Goal: Task Accomplishment & Management: Manage account settings

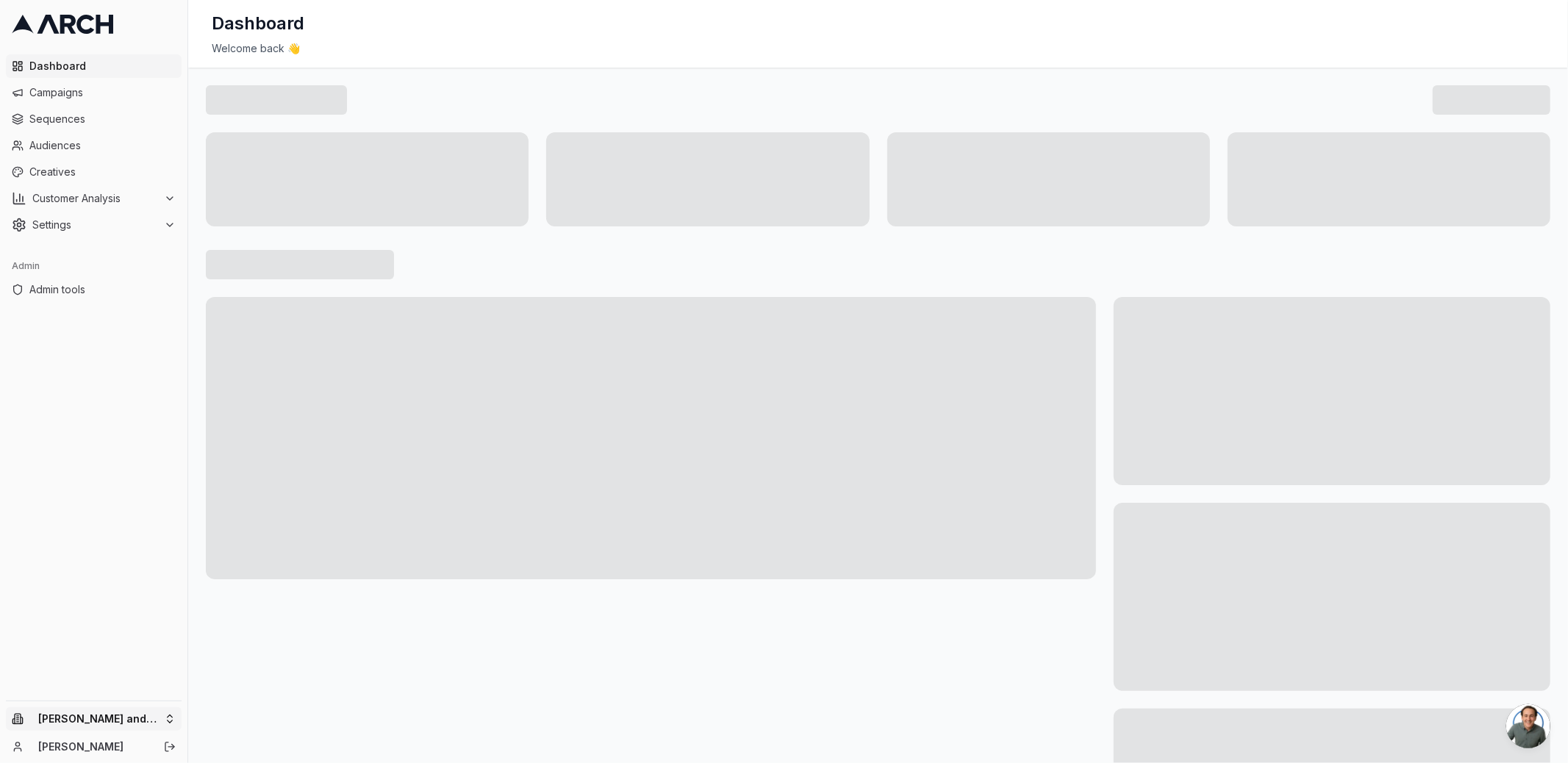
click at [152, 716] on html "Dashboard Campaigns Sequences Audiences Creatives Customer Analysis Settings Ad…" at bounding box center [784, 382] width 1568 height 763
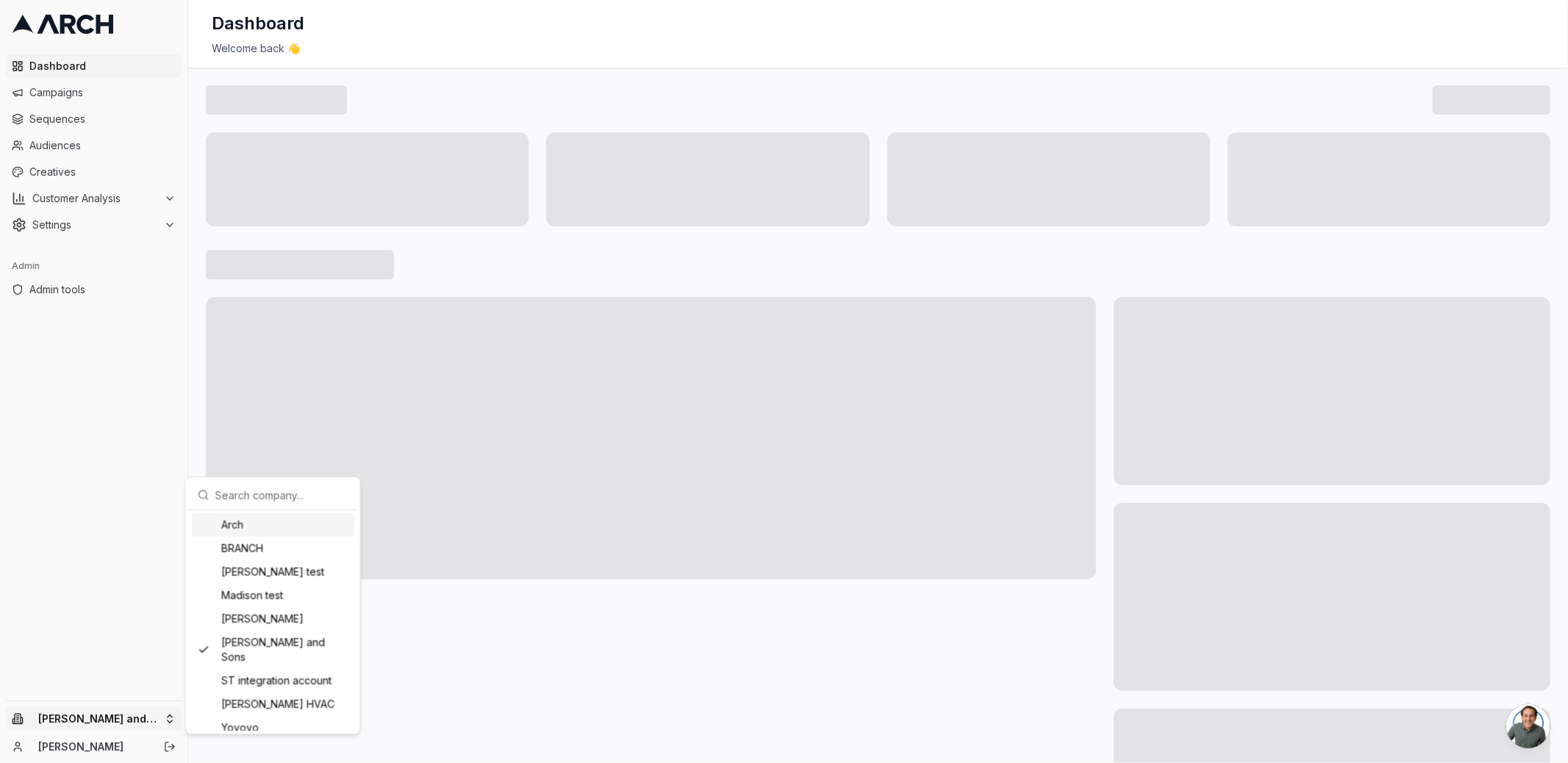
click at [149, 630] on html "Dashboard Campaigns Sequences Audiences Creatives Customer Analysis Settings Ad…" at bounding box center [784, 382] width 1568 height 763
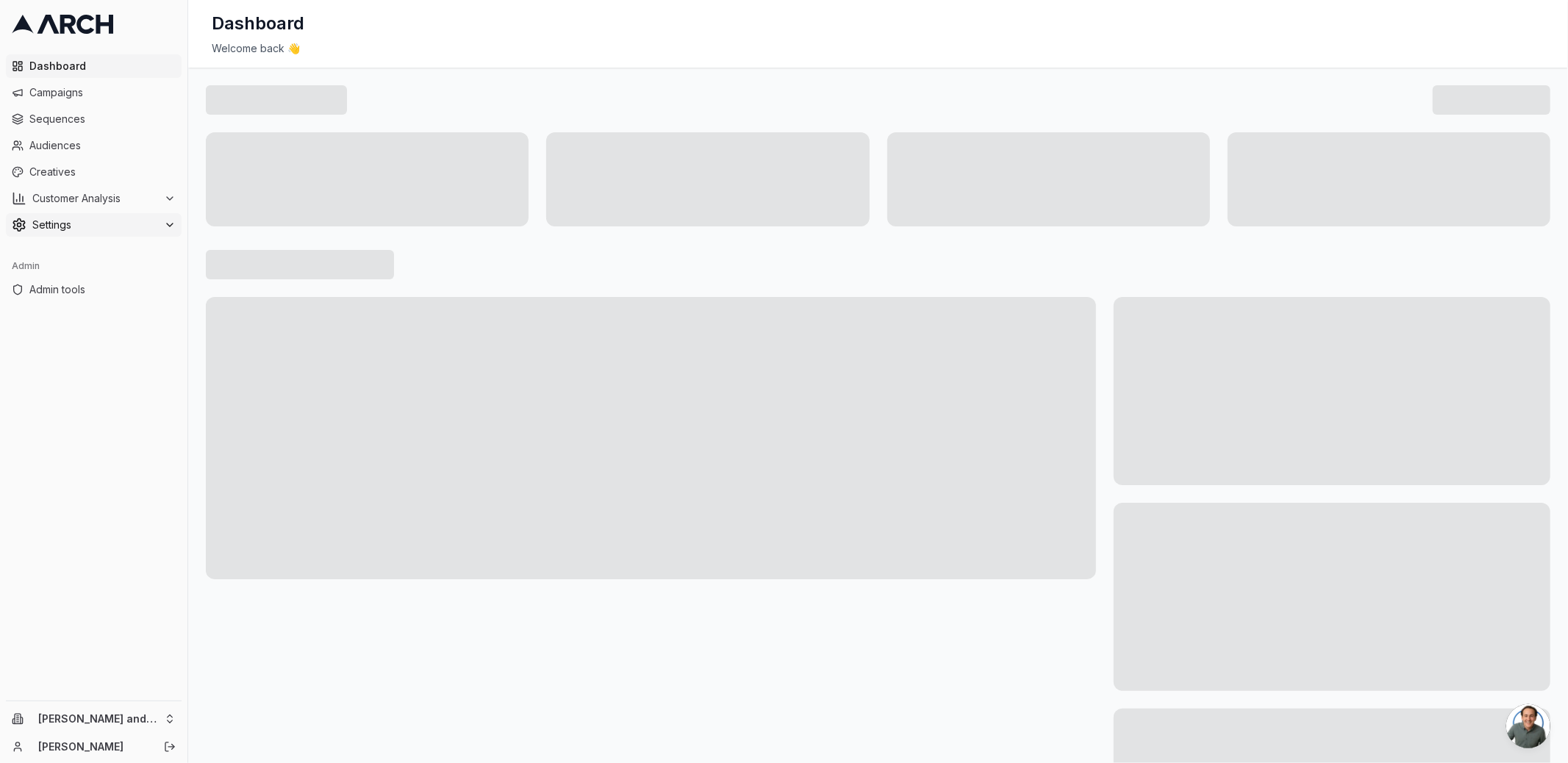
click at [147, 231] on span "Settings" at bounding box center [95, 224] width 126 height 15
click at [115, 359] on link "Integrations" at bounding box center [93, 366] width 139 height 21
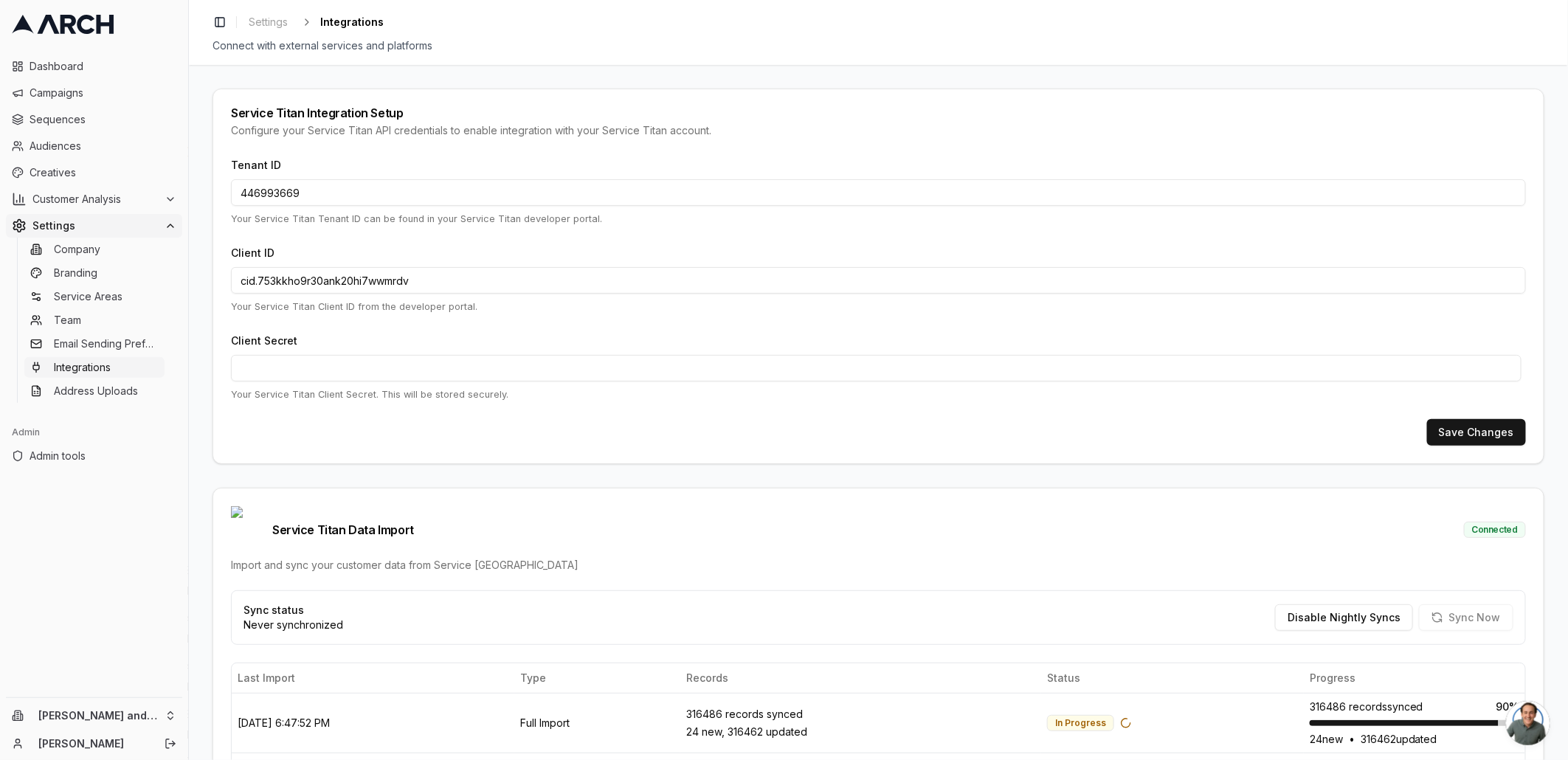
click at [197, 218] on div "Service Titan Integration Setup Configure your Service Titan API credentials to…" at bounding box center [878, 412] width 1379 height 695
drag, startPoint x: 200, startPoint y: 345, endPoint x: 213, endPoint y: 396, distance: 52.6
click at [213, 396] on div "Service Titan Integration Setup Configure your Service Titan API credentials to…" at bounding box center [878, 412] width 1379 height 695
click at [214, 396] on div "Tenant ID 446993669 Your Service Titan Tenant ID can be found in your Service T…" at bounding box center [879, 309] width 1331 height 308
click at [231, 394] on p "Your Service Titan Client Secret. This will be stored securely." at bounding box center [879, 394] width 1295 height 14
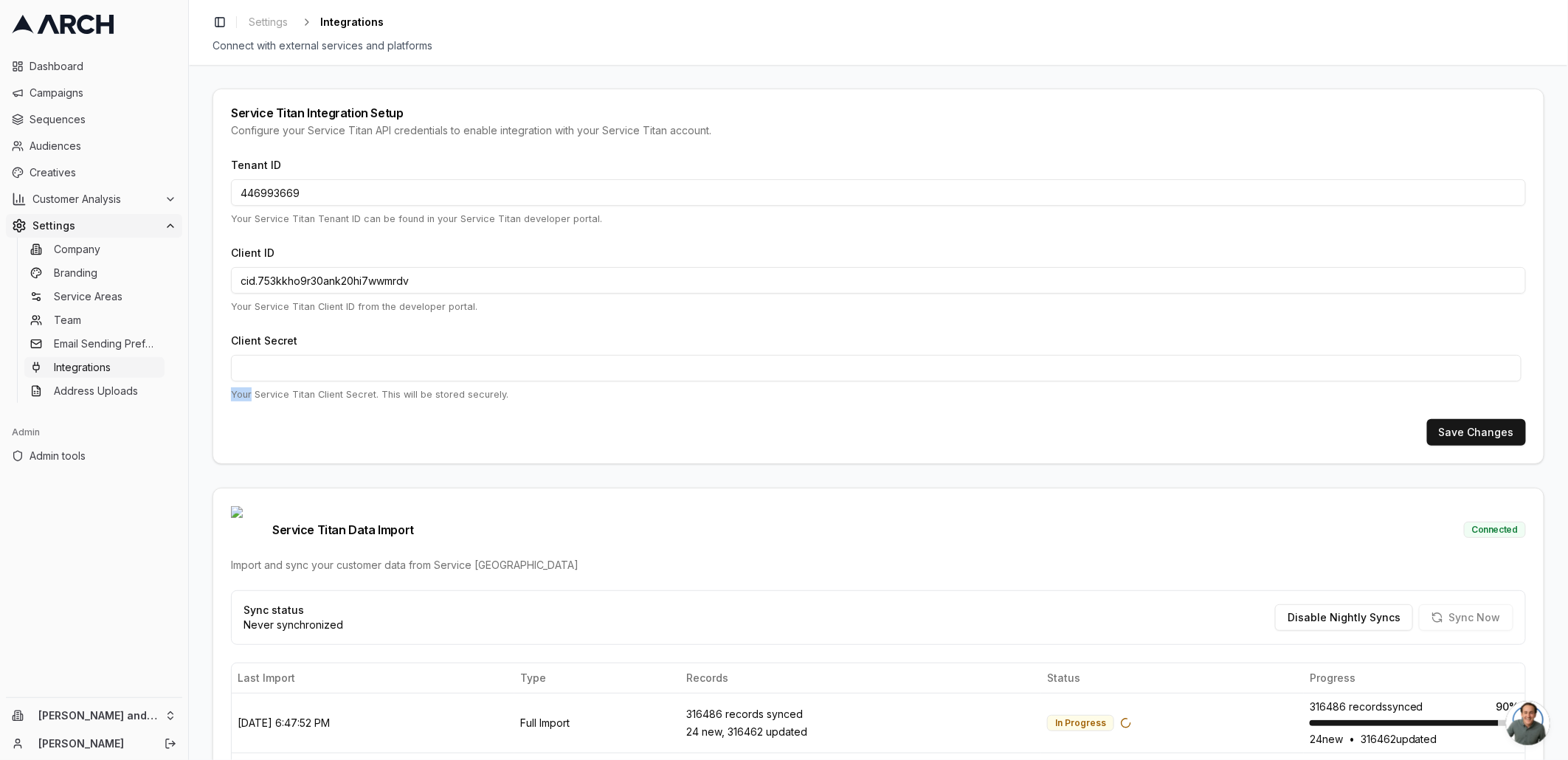
click at [231, 394] on p "Your Service Titan Client Secret. This will be stored securely." at bounding box center [879, 394] width 1295 height 14
click at [241, 399] on p "Your Service Titan Client Secret. This will be stored securely." at bounding box center [879, 394] width 1295 height 14
click at [206, 472] on div "Service Titan Integration Setup Configure your Service Titan API credentials to…" at bounding box center [878, 412] width 1379 height 695
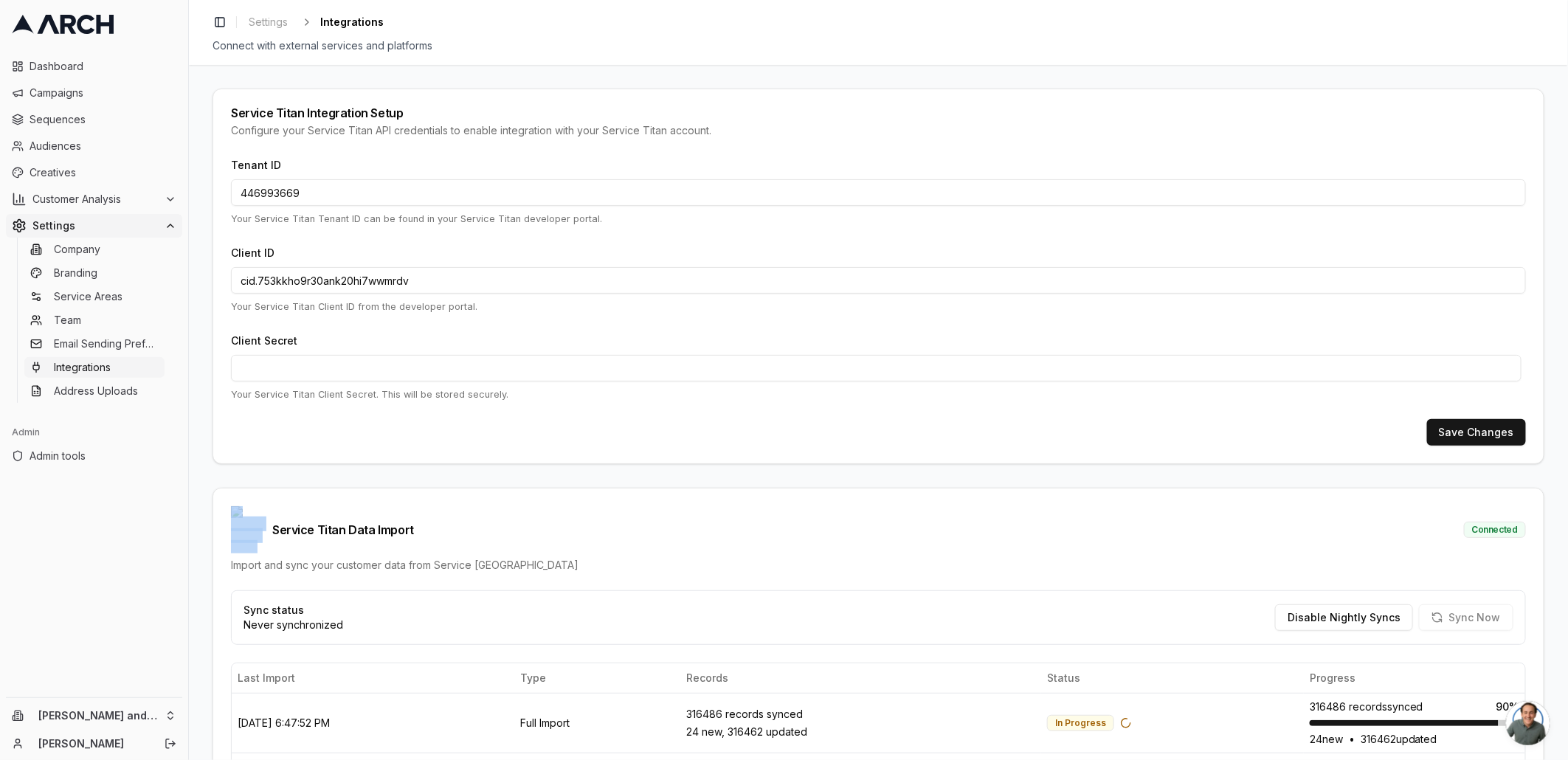
click at [206, 472] on div "Service Titan Integration Setup Configure your Service Titan API credentials to…" at bounding box center [878, 412] width 1379 height 695
click at [326, 522] on span "Service Titan Data Import" at bounding box center [323, 529] width 183 height 47
click at [365, 516] on span "Service Titan Data Import" at bounding box center [323, 529] width 183 height 47
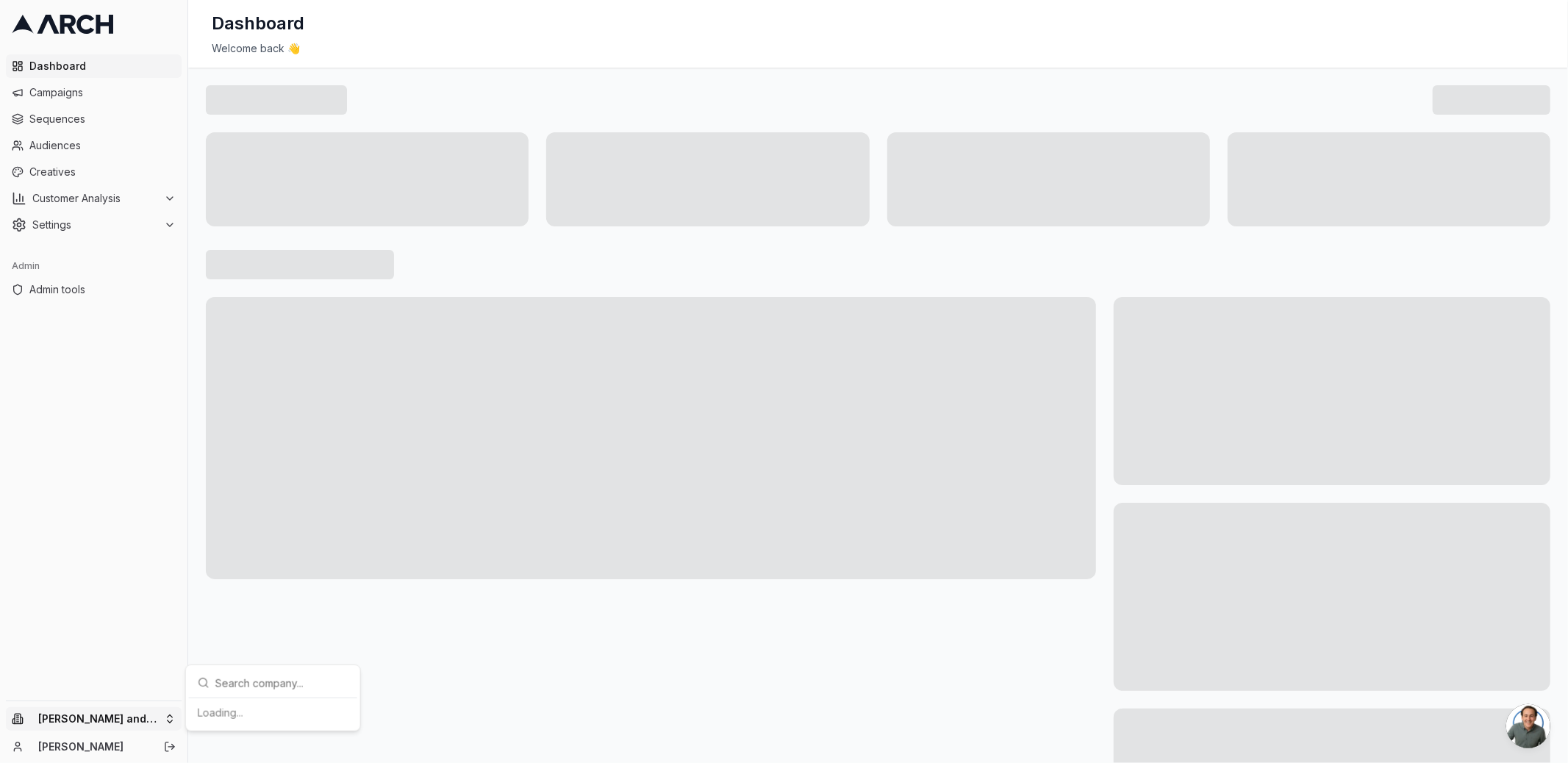
click at [166, 711] on html "Dashboard Campaigns Sequences Audiences Creatives Customer Analysis Settings Ad…" at bounding box center [784, 382] width 1568 height 763
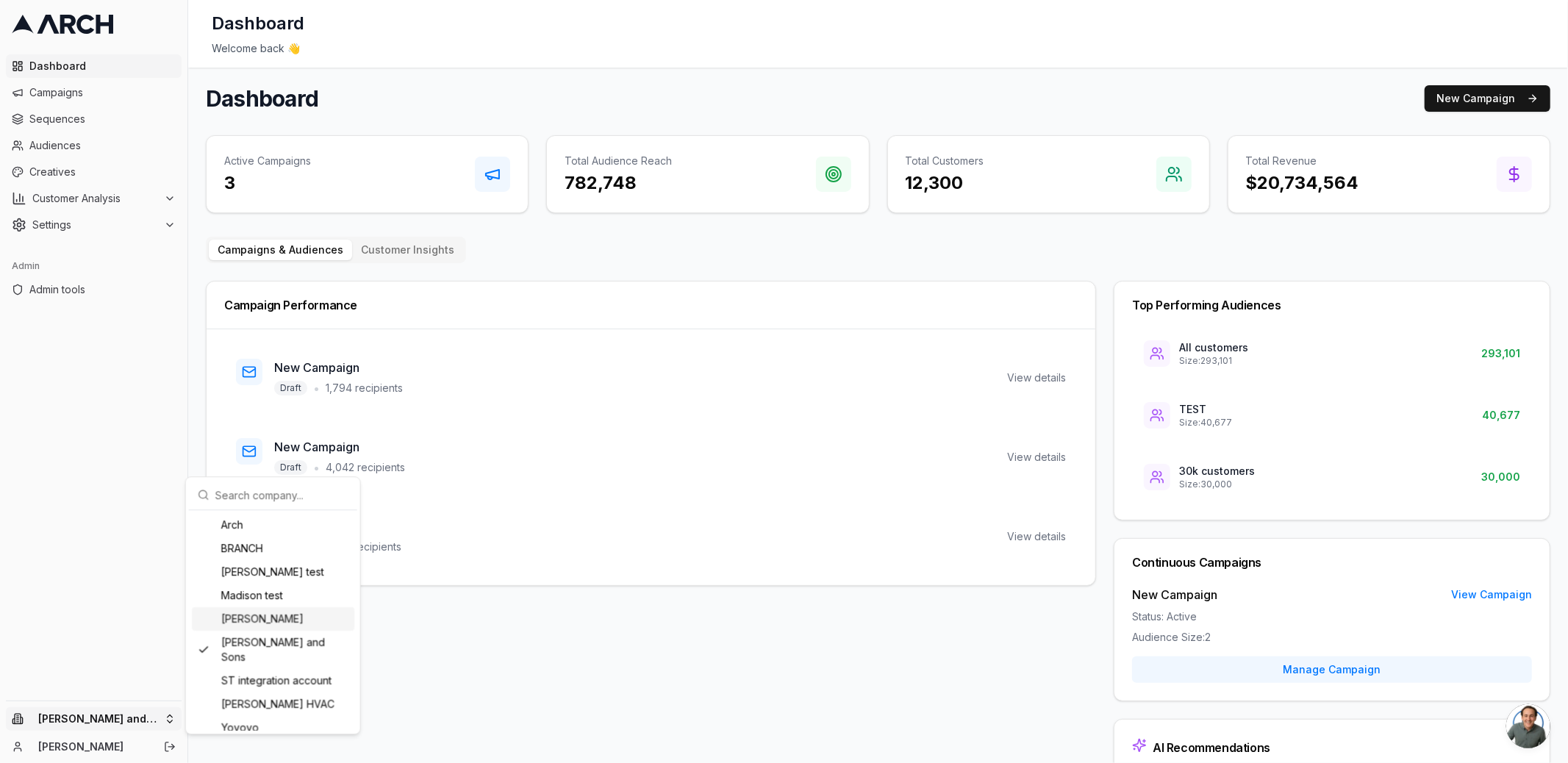
click at [277, 624] on div "[PERSON_NAME]" at bounding box center [273, 619] width 163 height 24
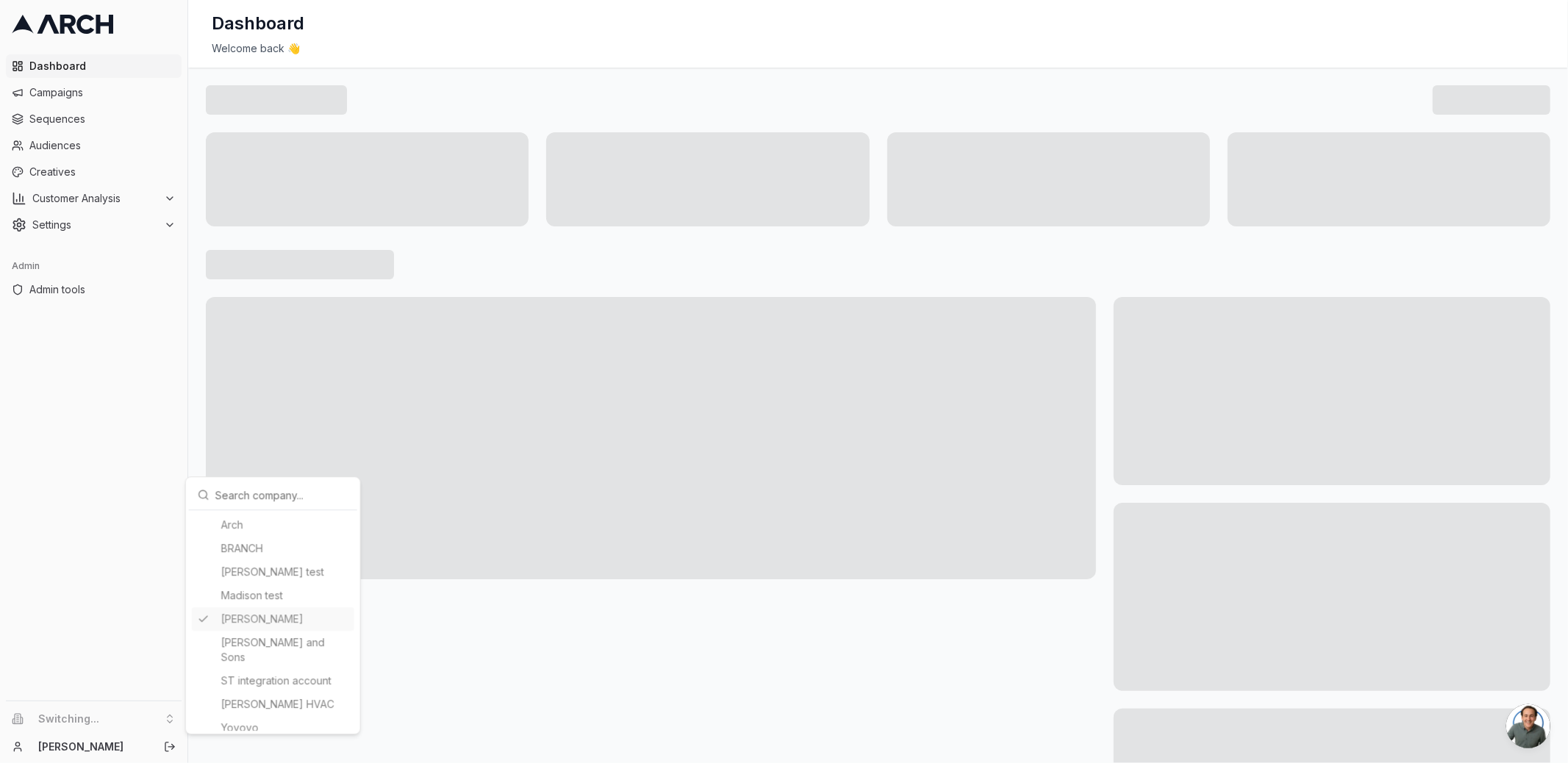
click at [137, 233] on html "Dashboard Campaigns Sequences Audiences Creatives Customer Analysis Settings Ad…" at bounding box center [784, 382] width 1568 height 763
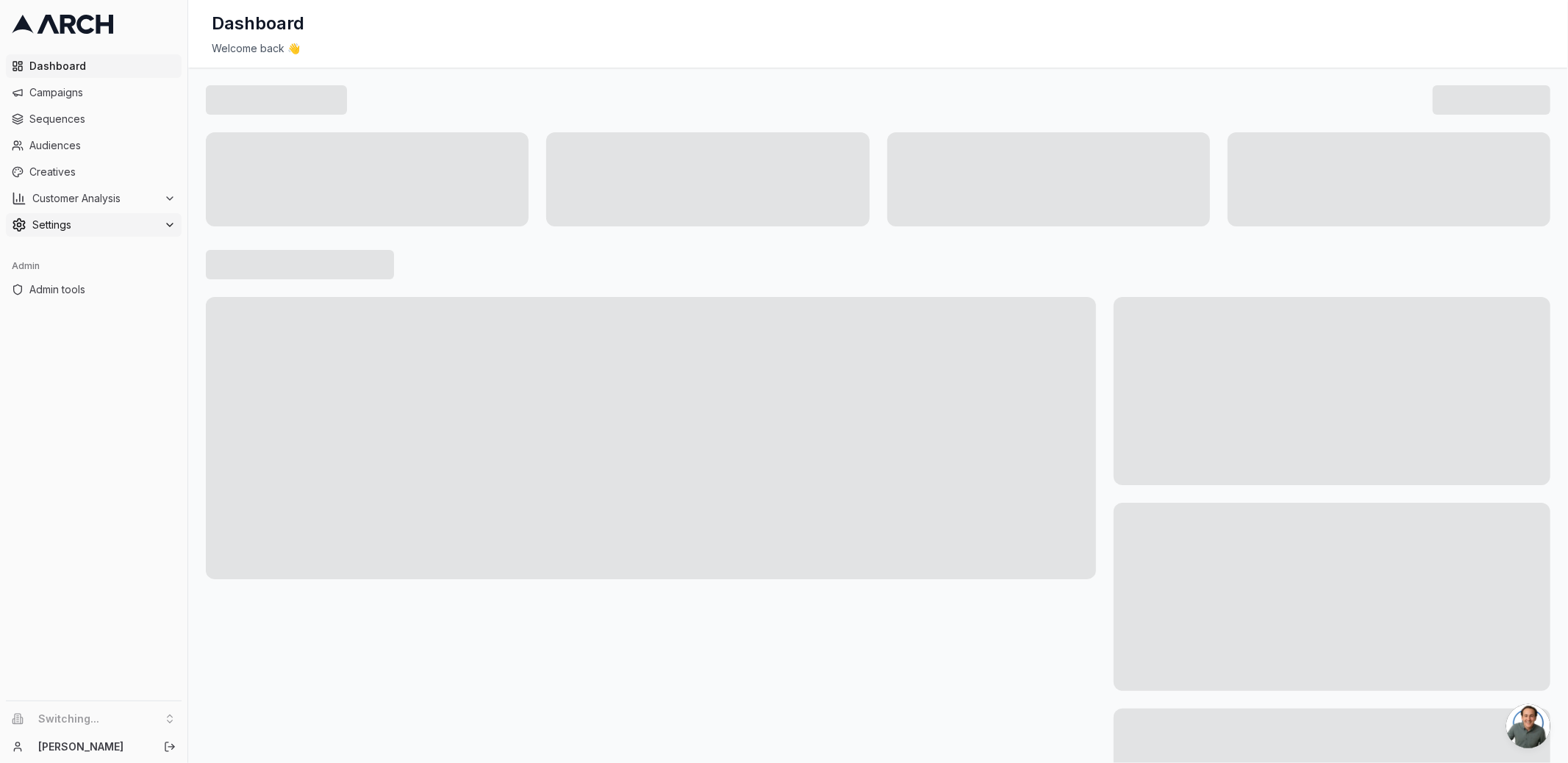
click at [130, 229] on span "Settings" at bounding box center [95, 224] width 126 height 15
click at [134, 361] on link "Integrations" at bounding box center [93, 366] width 139 height 21
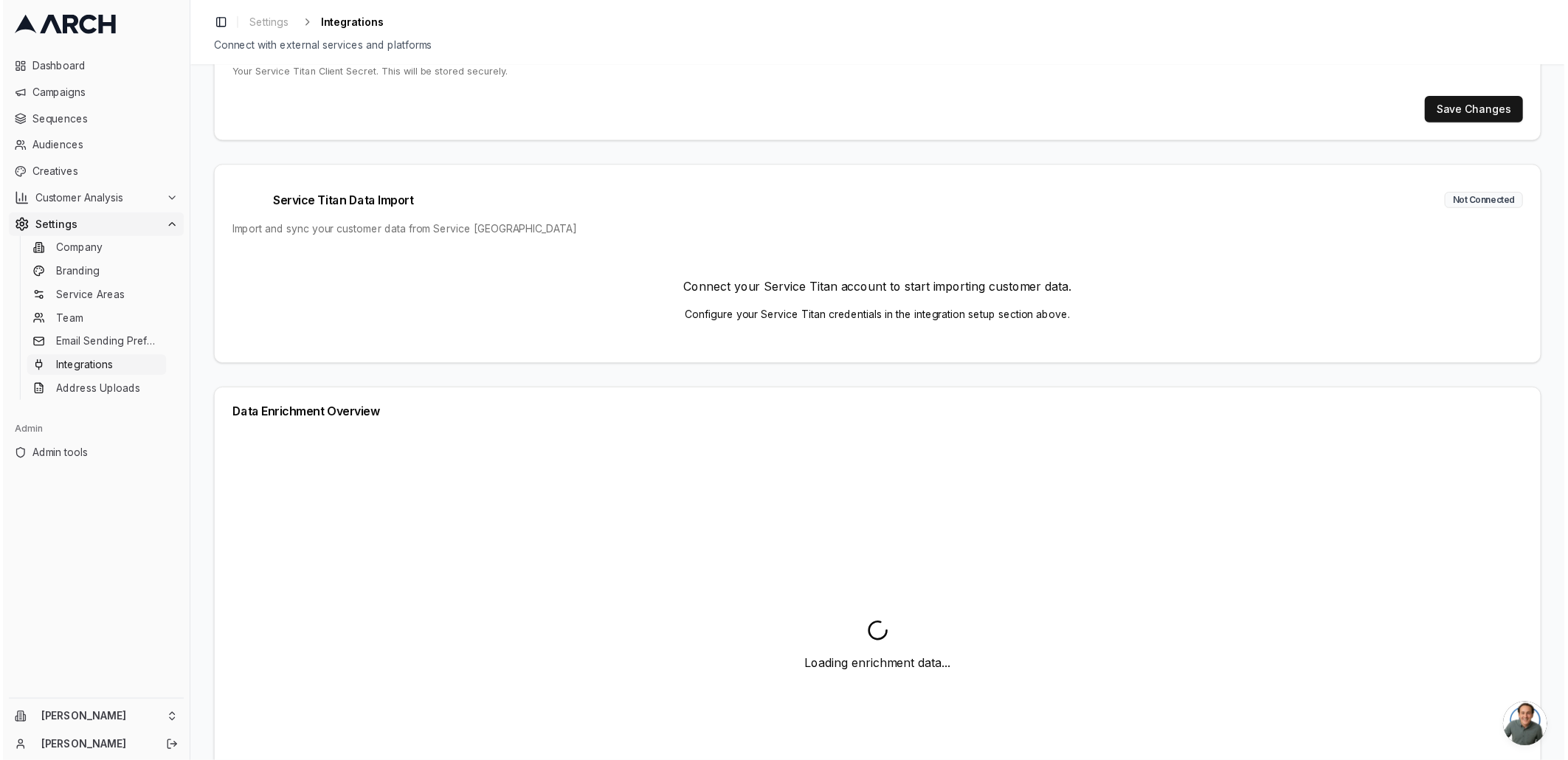
scroll to position [224, 0]
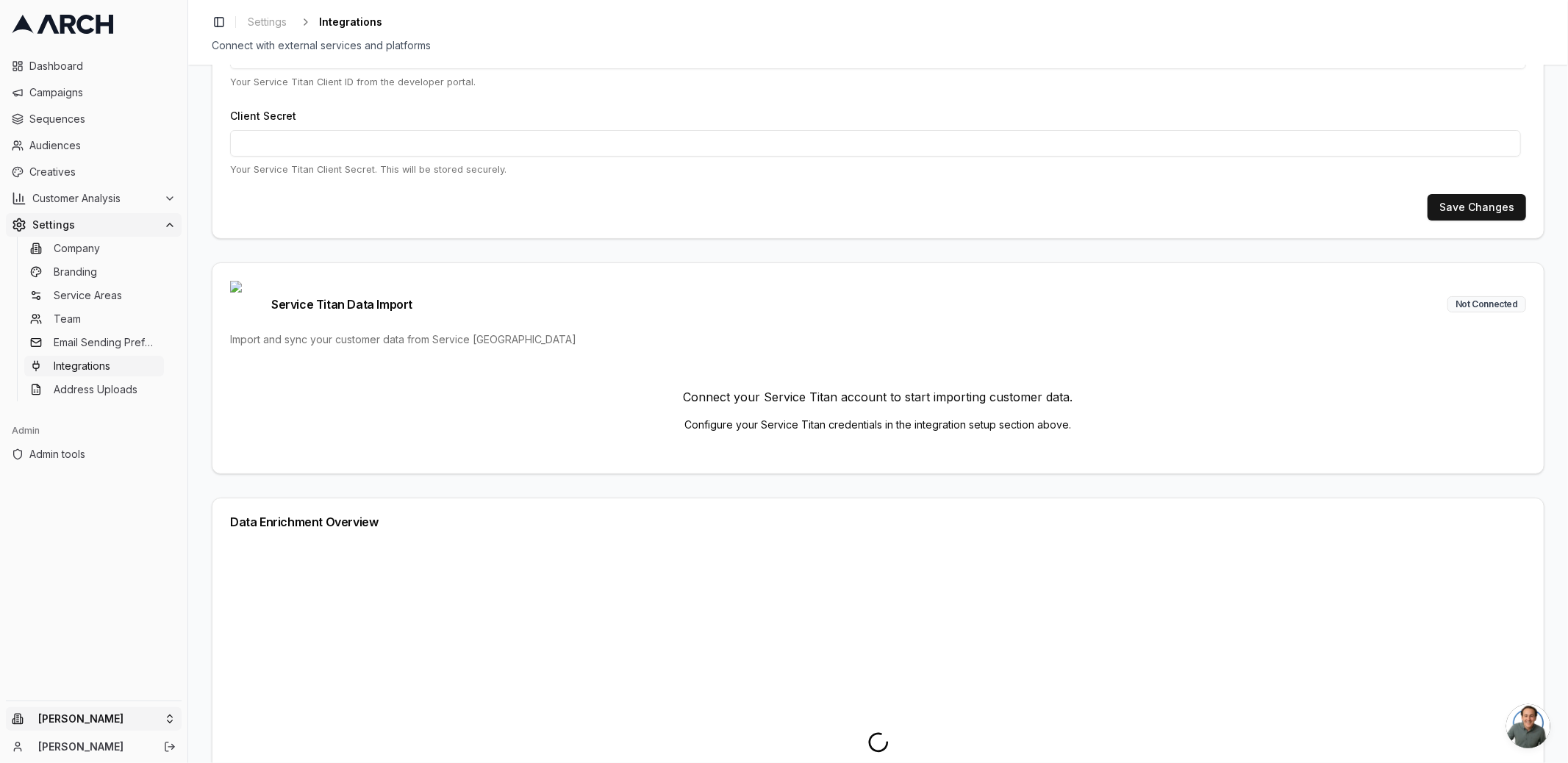
click at [156, 727] on html "Dashboard Campaigns Sequences Audiences Creatives Customer Analysis Settings Co…" at bounding box center [784, 382] width 1568 height 763
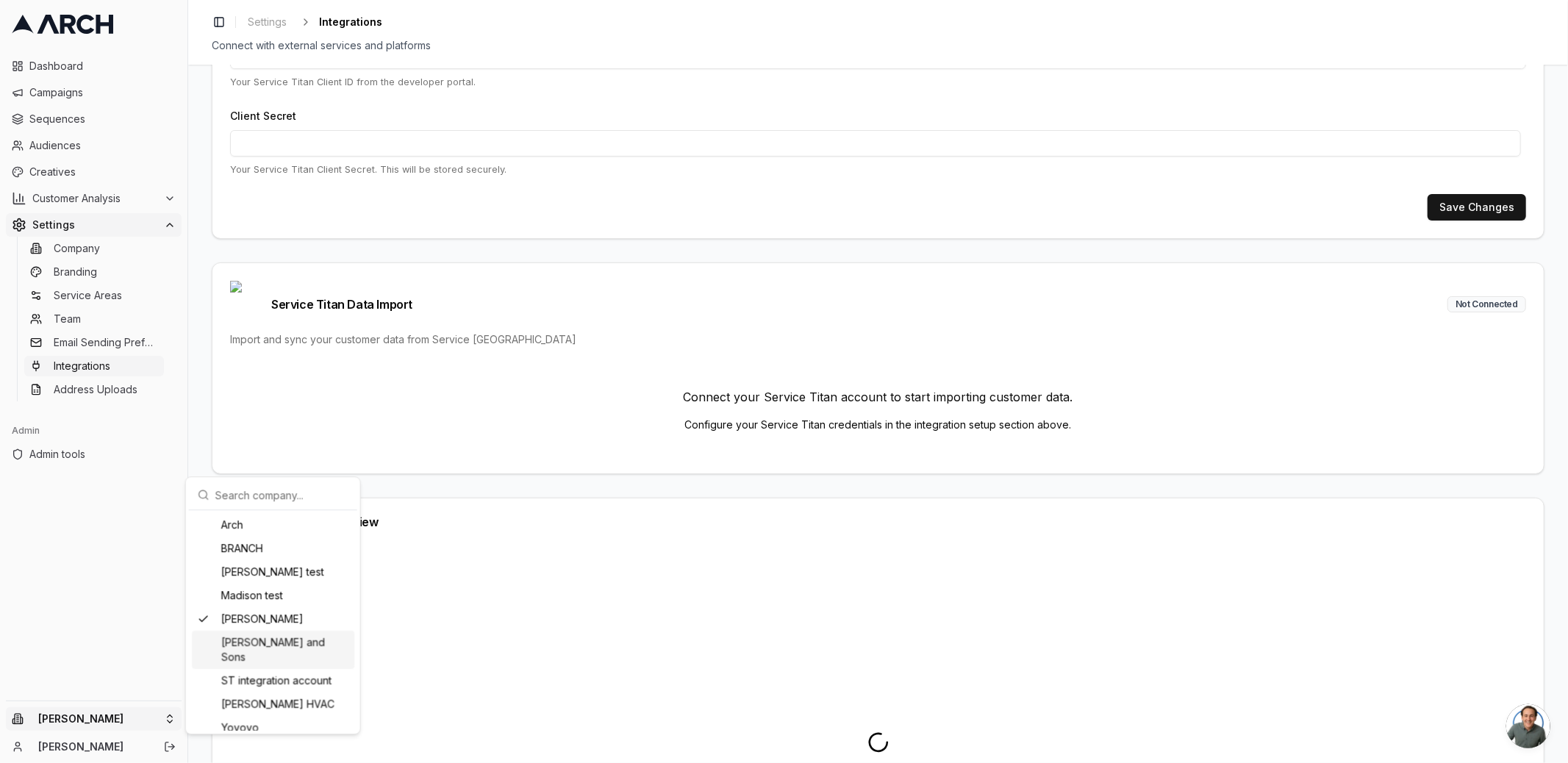
click at [256, 639] on div "[PERSON_NAME] and Sons" at bounding box center [273, 650] width 163 height 39
type input "446993669"
type input "cid.753kkho9r30ank20hi7wwmrdv"
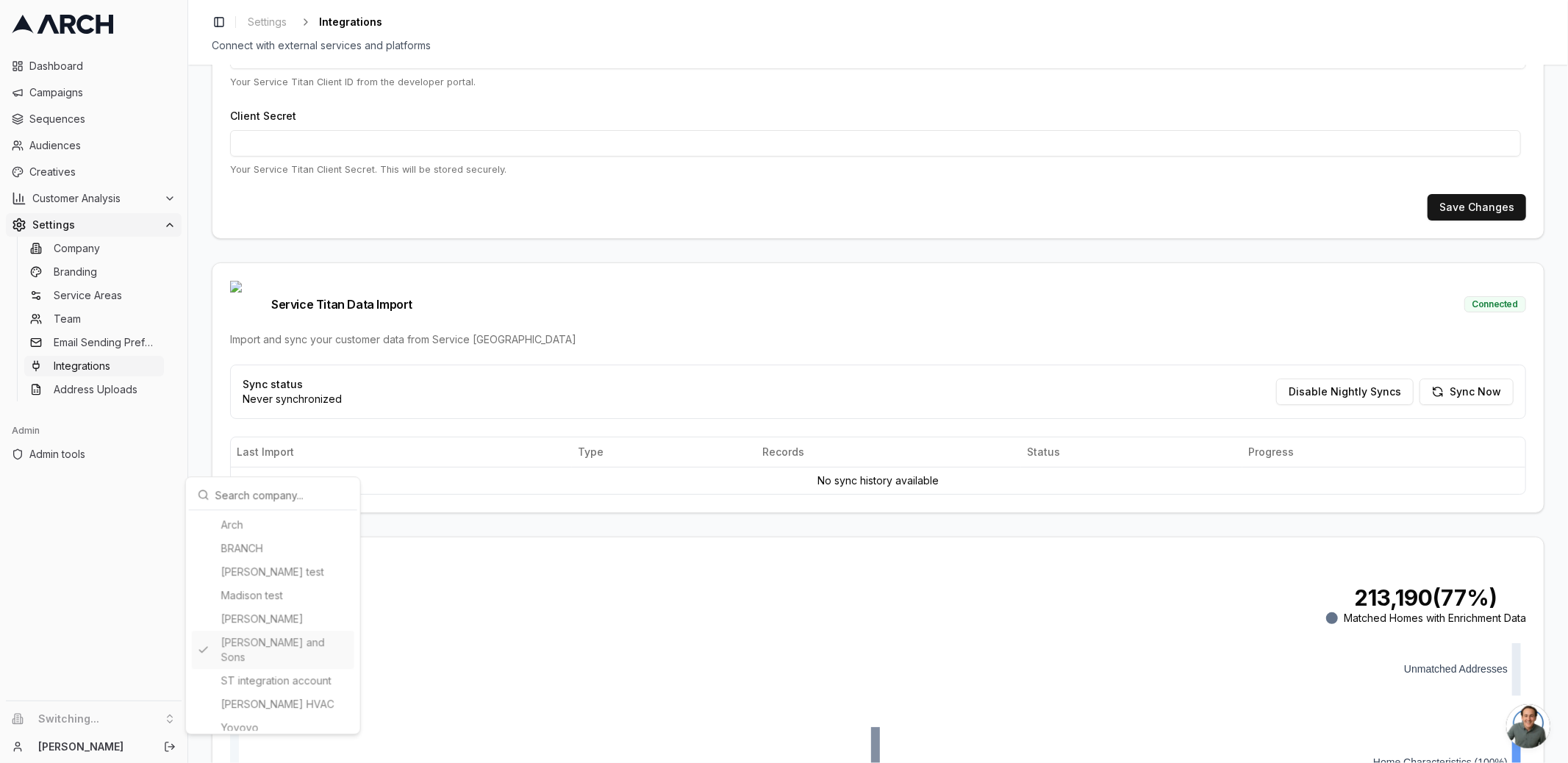
click at [206, 429] on html "Dashboard Campaigns Sequences Audiences Creatives Customer Analysis Settings Co…" at bounding box center [784, 382] width 1568 height 763
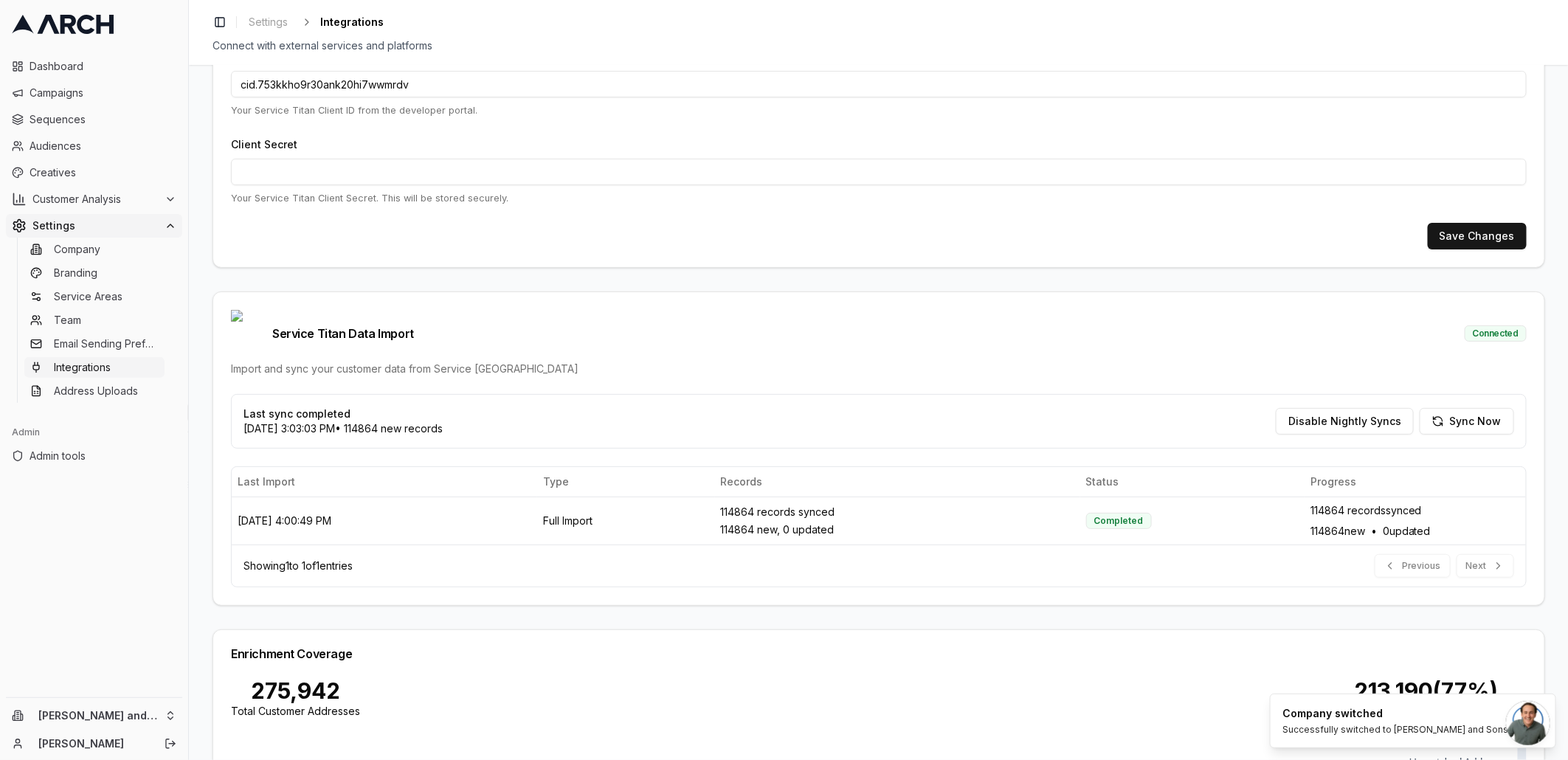
scroll to position [0, 0]
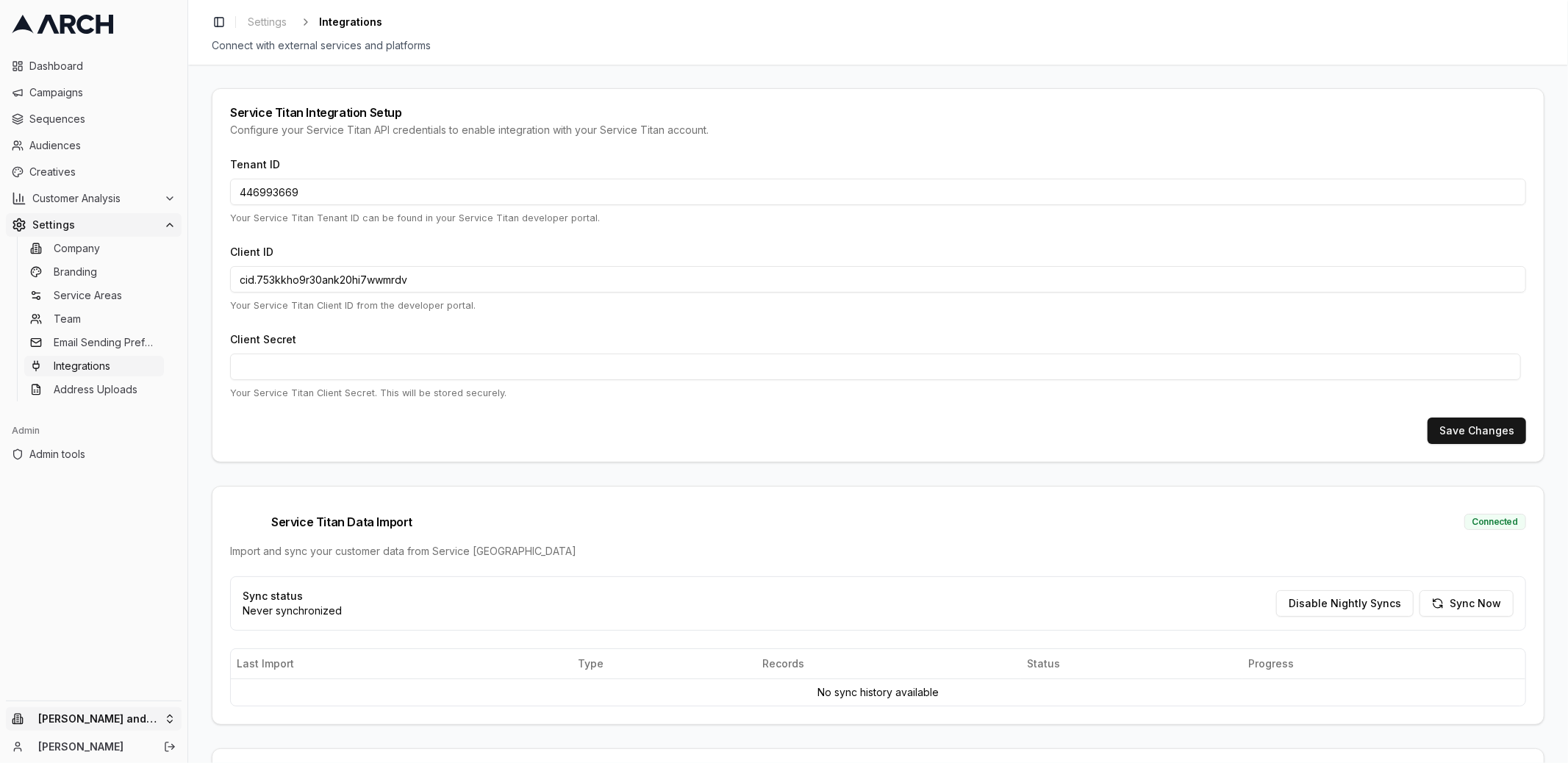
click at [169, 724] on html "Dashboard Campaigns Sequences Audiences Creatives Customer Analysis Settings Co…" at bounding box center [784, 382] width 1568 height 763
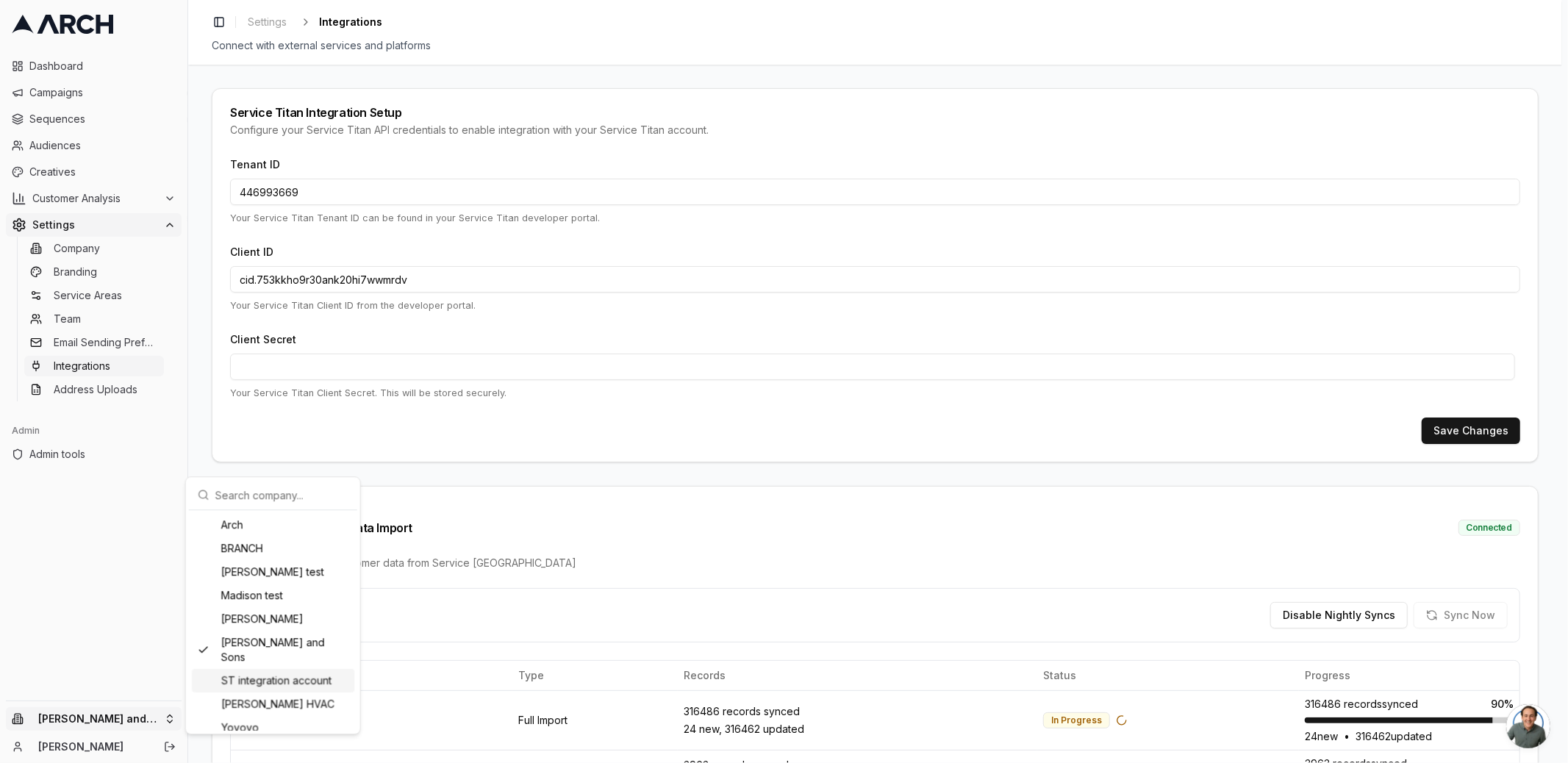
click at [615, 637] on html "Dashboard Campaigns Sequences Audiences Creatives Customer Analysis Settings Co…" at bounding box center [784, 382] width 1568 height 763
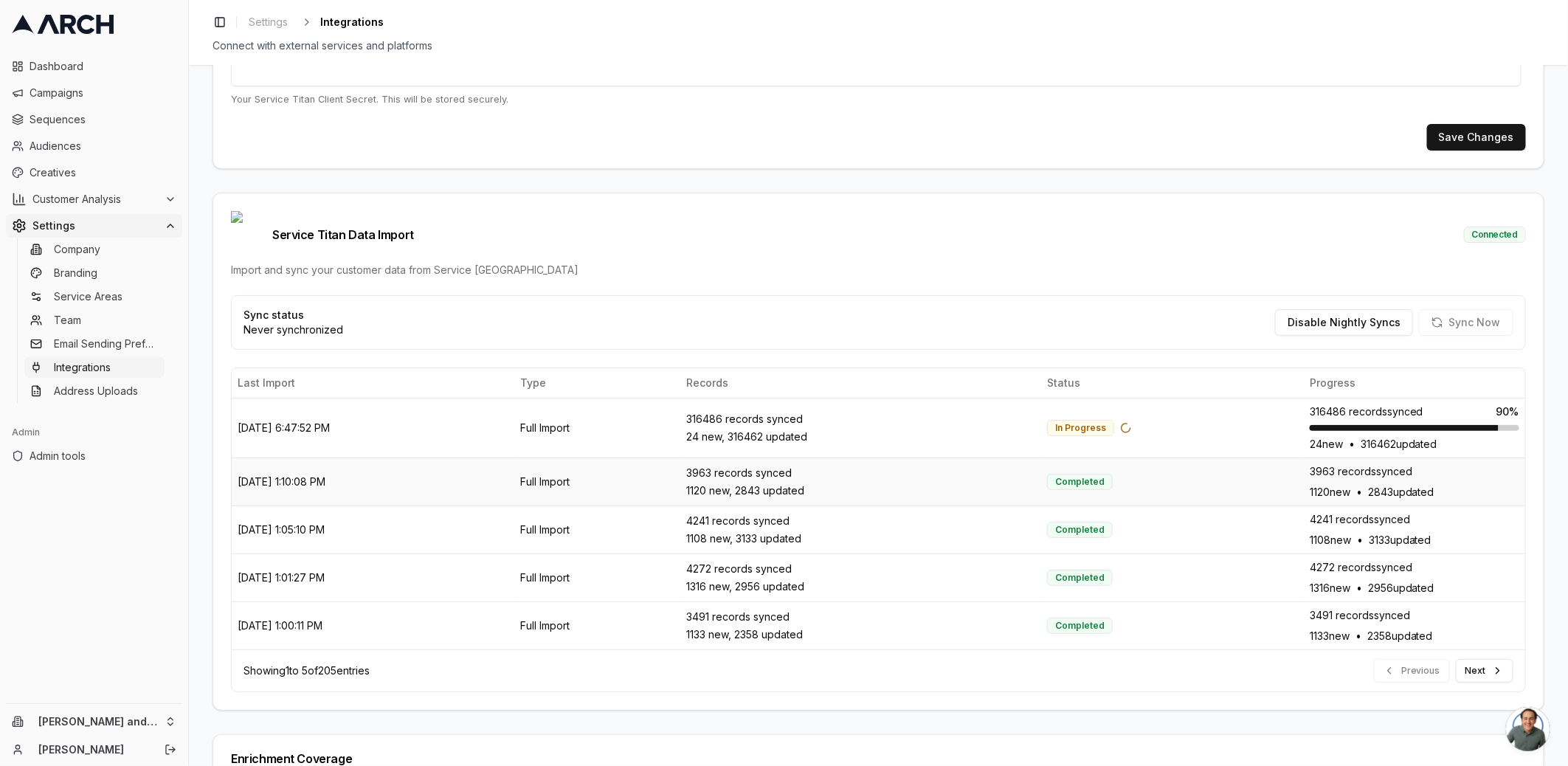
scroll to position [393, 0]
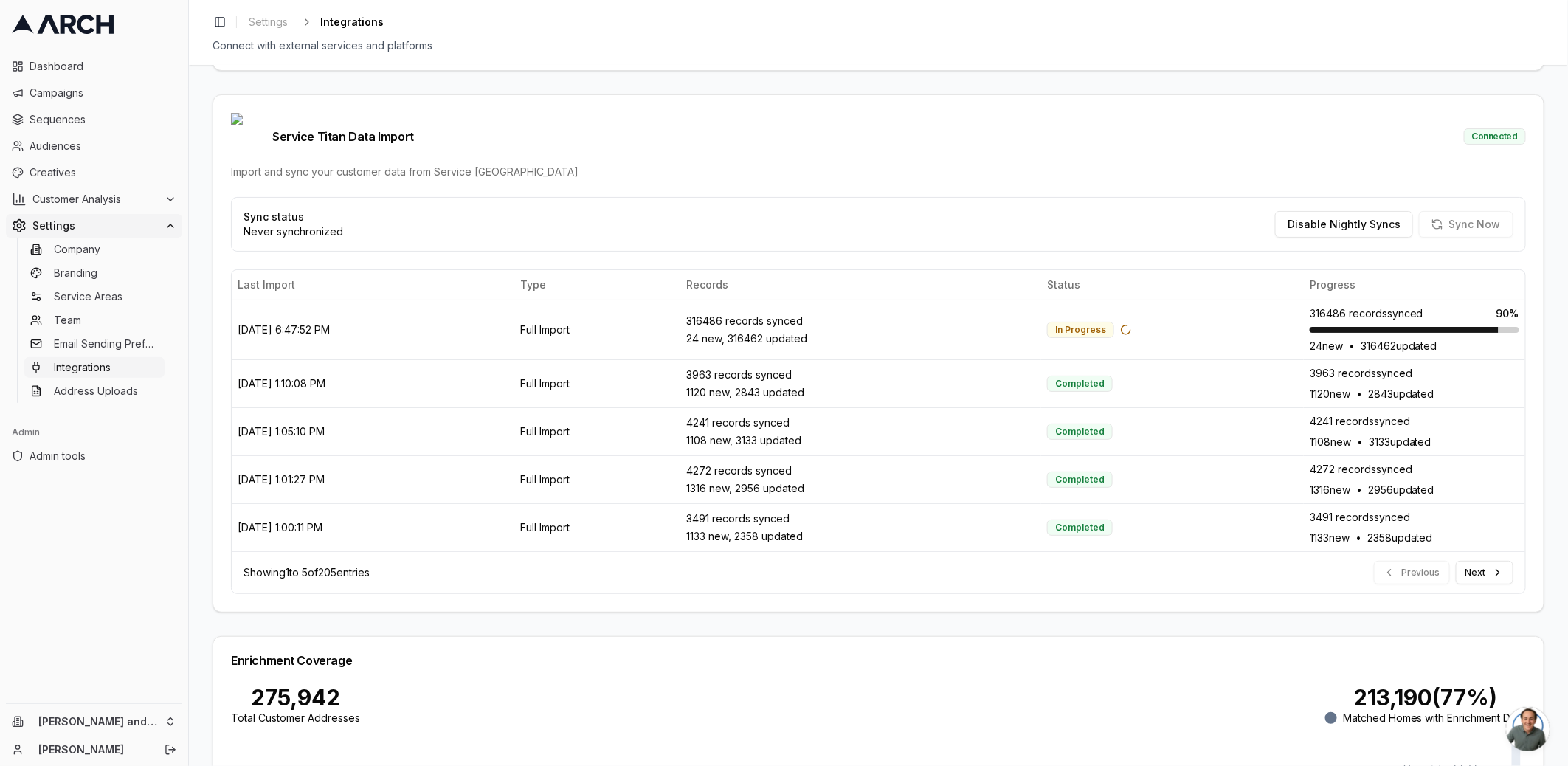
drag, startPoint x: 373, startPoint y: 545, endPoint x: 244, endPoint y: 552, distance: 129.2
click at [244, 552] on div "Showing 1 to 5 of 205 entries Previous Next" at bounding box center [879, 573] width 1293 height 42
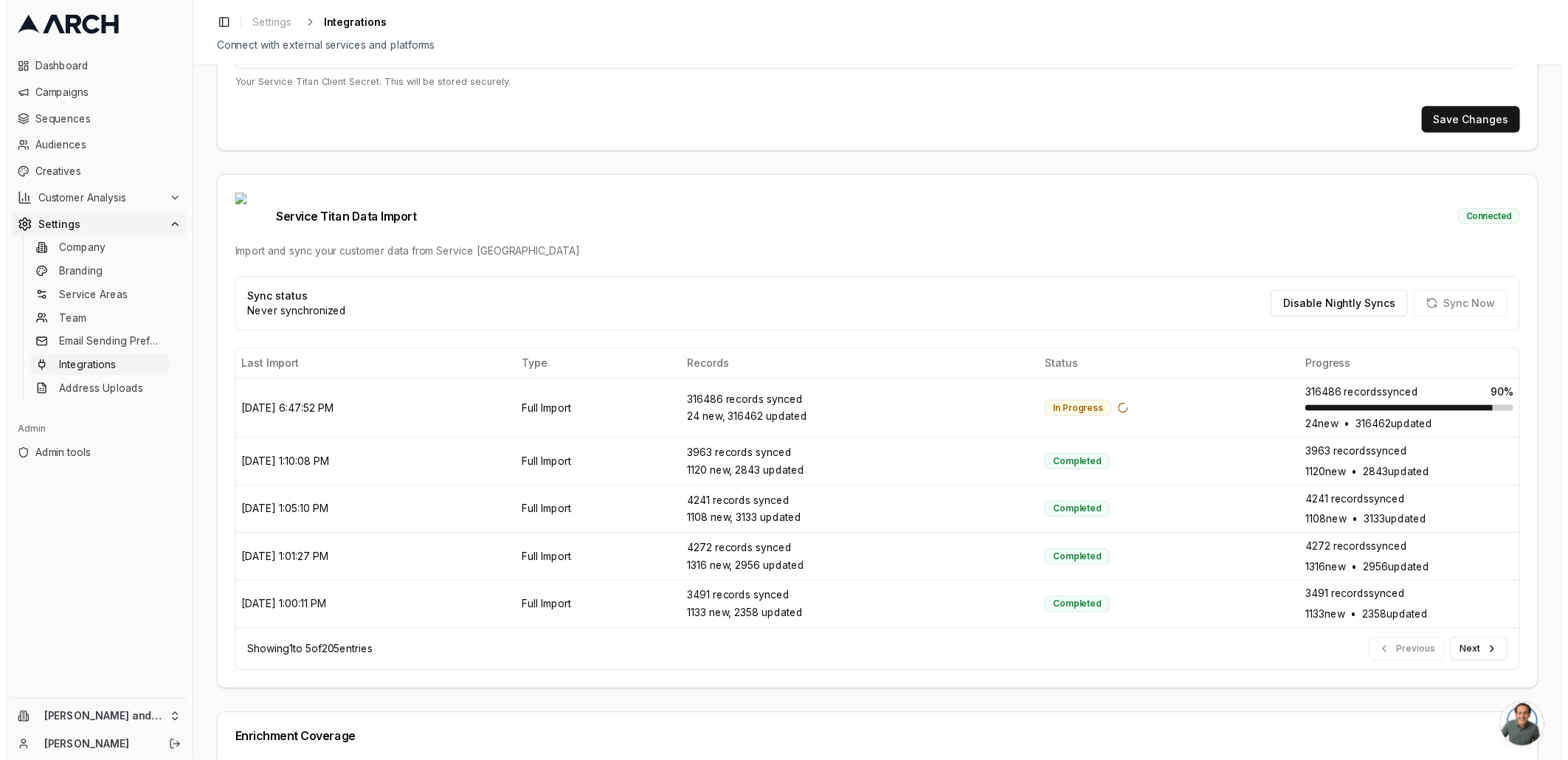
scroll to position [295, 0]
